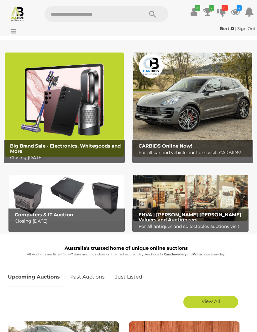
click at [69, 110] on img at bounding box center [64, 105] width 119 height 104
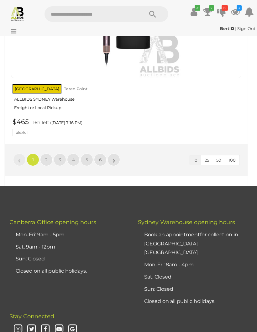
scroll to position [2016, 0]
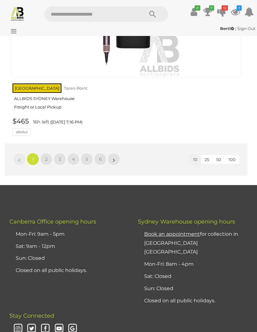
click at [52, 153] on link "2" at bounding box center [46, 159] width 13 height 13
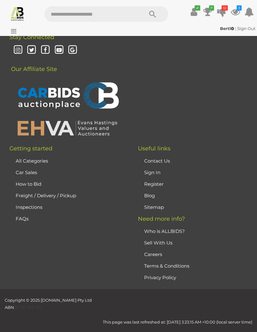
scroll to position [19, 0]
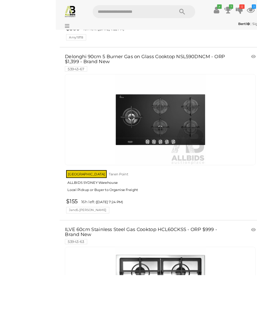
scroll to position [680, 0]
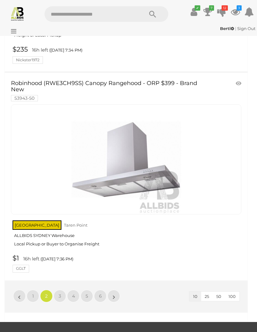
click at [61, 290] on link "3" at bounding box center [60, 296] width 13 height 13
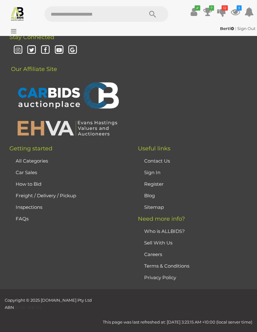
scroll to position [19, 0]
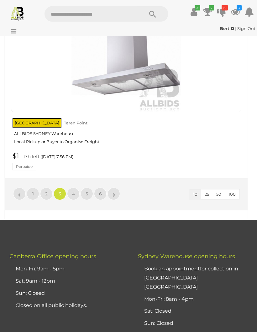
scroll to position [1969, 0]
click at [77, 188] on link "4" at bounding box center [73, 194] width 13 height 13
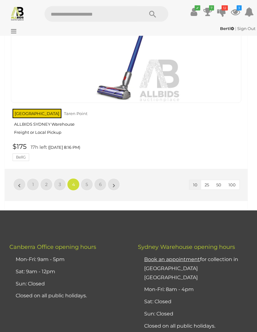
scroll to position [1984, 0]
click at [91, 178] on link "5" at bounding box center [86, 184] width 13 height 13
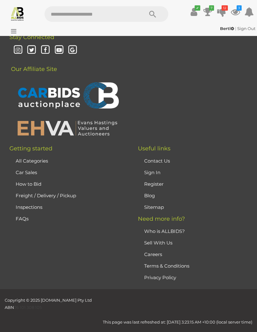
scroll to position [19, 0]
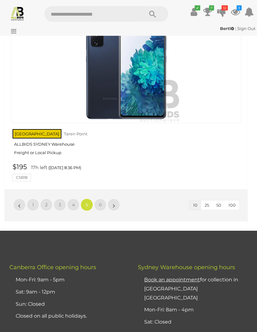
scroll to position [1952, 0]
click at [102, 199] on link "6" at bounding box center [100, 205] width 13 height 13
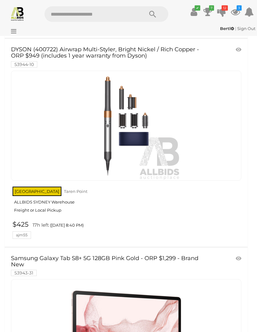
scroll to position [246, 0]
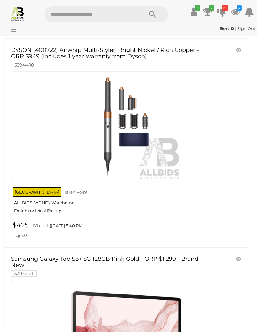
click at [21, 21] on img at bounding box center [17, 13] width 15 height 15
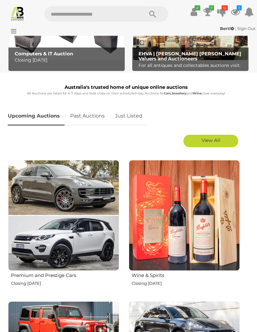
scroll to position [161, 0]
click at [218, 138] on span "View All" at bounding box center [210, 140] width 18 height 6
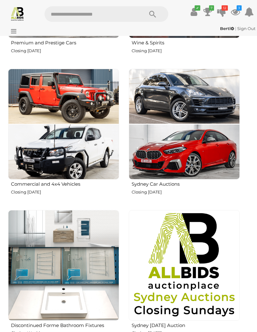
scroll to position [394, 0]
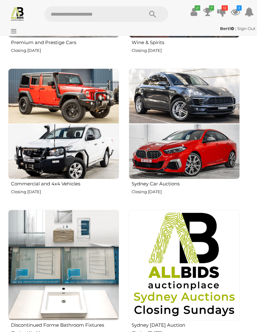
click at [83, 275] on img at bounding box center [63, 265] width 111 height 111
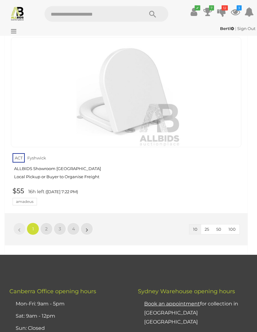
scroll to position [1915, 0]
click at [49, 223] on link "2" at bounding box center [46, 229] width 13 height 13
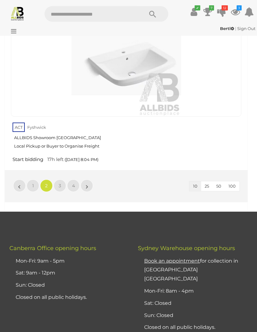
scroll to position [1884, 0]
click at [61, 180] on link "3" at bounding box center [60, 186] width 13 height 13
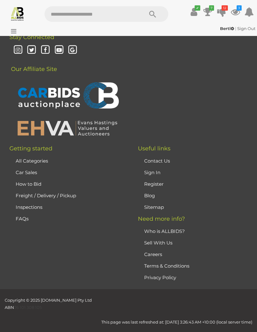
scroll to position [19, 0]
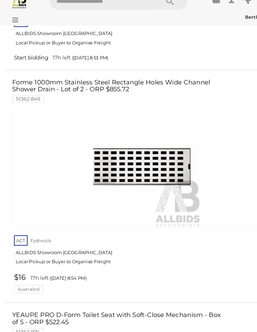
scroll to position [1421, 0]
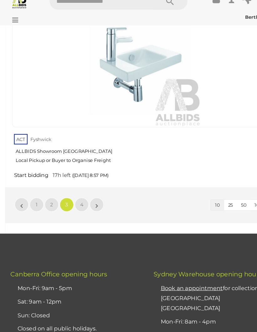
click at [75, 191] on link "4" at bounding box center [73, 197] width 13 height 13
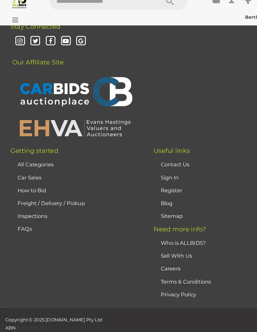
scroll to position [19, 0]
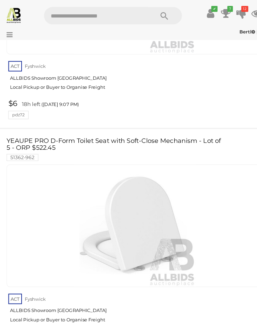
scroll to position [557, 0]
click at [171, 126] on link "YEAUPE PRO D-Form Toilet Seat with Soft-Close Mechanism - Lot of 5 - ORP $522.4…" at bounding box center [107, 134] width 193 height 20
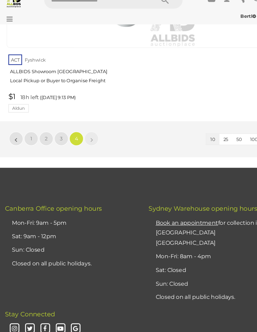
scroll to position [962, 0]
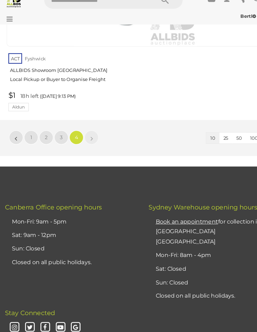
click at [32, 134] on span "1" at bounding box center [33, 137] width 2 height 6
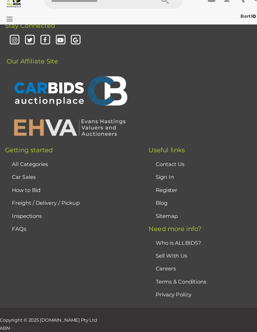
scroll to position [19, 0]
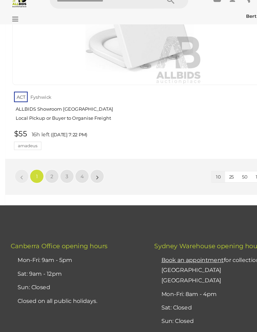
scroll to position [1973, 0]
click at [48, 165] on link "2" at bounding box center [46, 171] width 13 height 13
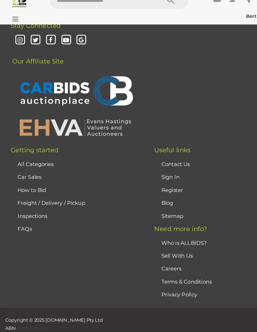
scroll to position [19, 0]
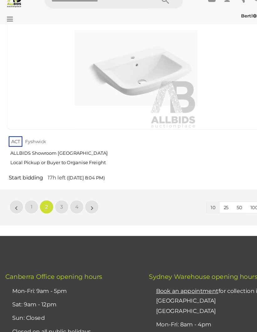
scroll to position [1871, 0]
click at [59, 196] on span "3" at bounding box center [60, 199] width 3 height 6
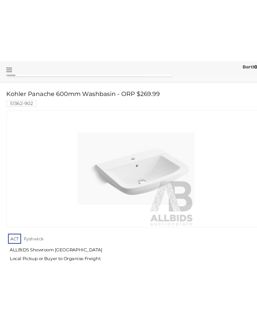
scroll to position [13, 0]
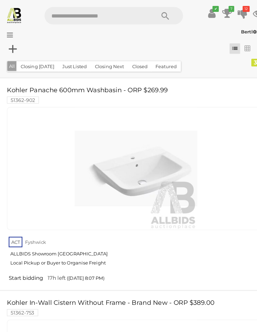
click at [8, 32] on icon at bounding box center [12, 31] width 8 height 6
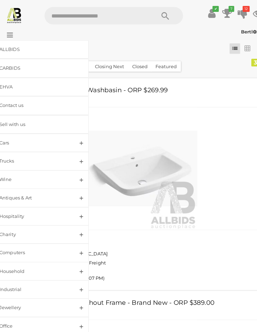
click at [46, 80] on div "EHVA" at bounding box center [34, 77] width 61 height 7
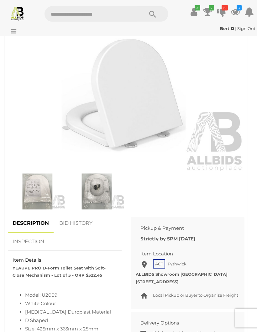
scroll to position [271, 0]
click at [42, 194] on img at bounding box center [37, 192] width 56 height 36
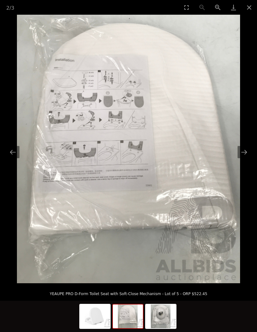
click at [131, 329] on img at bounding box center [128, 317] width 30 height 24
click at [166, 329] on img at bounding box center [161, 317] width 30 height 24
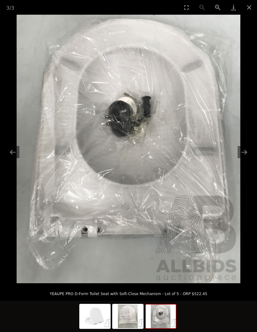
click at [249, 5] on button "Close gallery" at bounding box center [249, 7] width 16 height 15
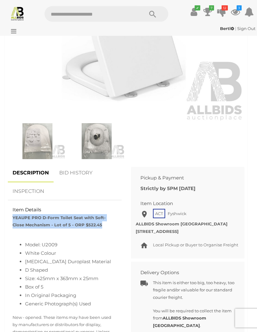
scroll to position [321, 0]
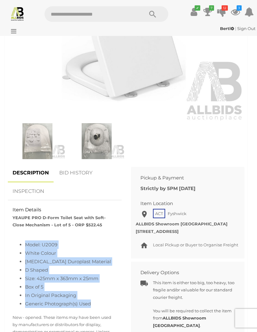
click at [44, 142] on img at bounding box center [37, 141] width 56 height 36
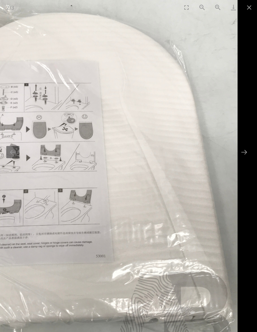
click at [250, 4] on button "Close gallery" at bounding box center [249, 7] width 16 height 15
